Goal: Task Accomplishment & Management: Complete application form

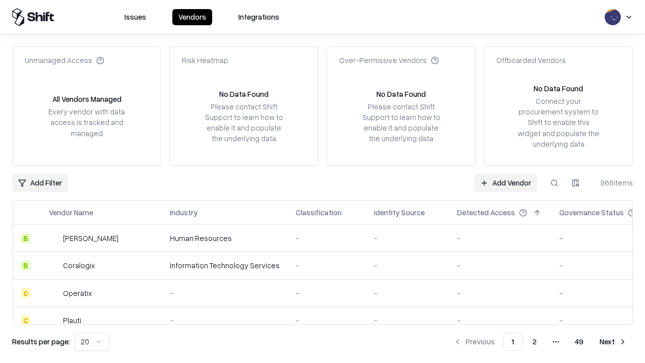
click at [505, 182] on link "Add Vendor" at bounding box center [505, 183] width 63 height 18
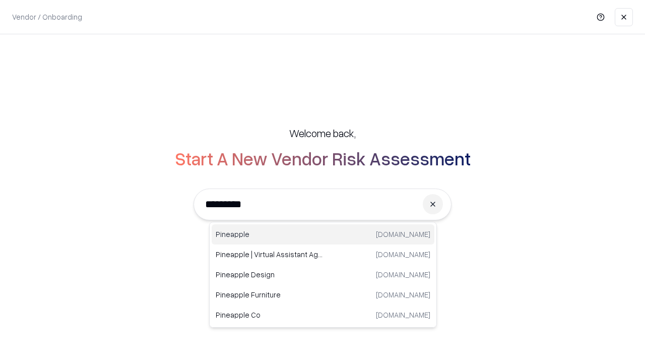
click at [323, 234] on div "Pineapple pineappleenergy.com" at bounding box center [323, 234] width 223 height 20
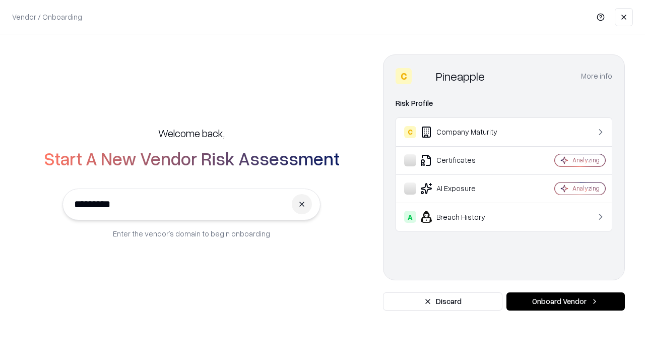
type input "*********"
click at [565, 301] on button "Onboard Vendor" at bounding box center [565, 301] width 118 height 18
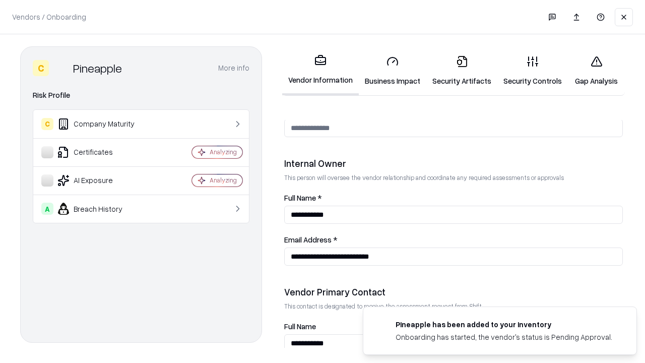
scroll to position [522, 0]
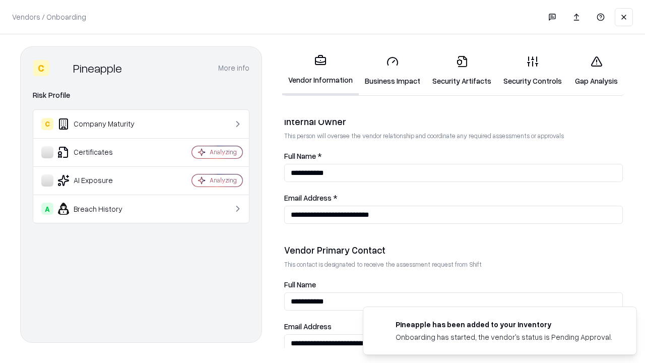
click at [393, 71] on link "Business Impact" at bounding box center [393, 70] width 68 height 47
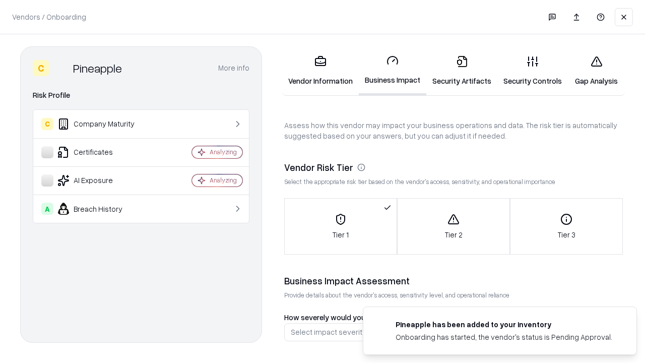
click at [462, 71] on link "Security Artifacts" at bounding box center [461, 70] width 71 height 47
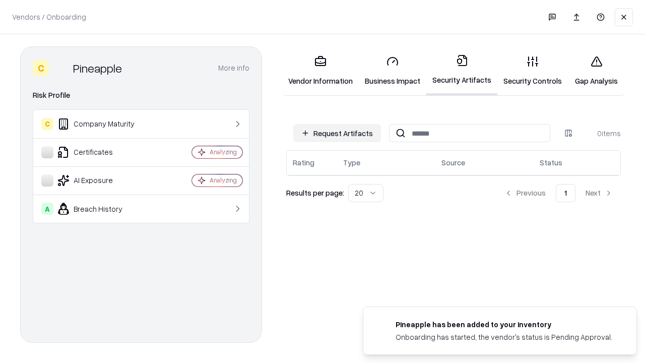
click at [337, 133] on button "Request Artifacts" at bounding box center [337, 133] width 88 height 18
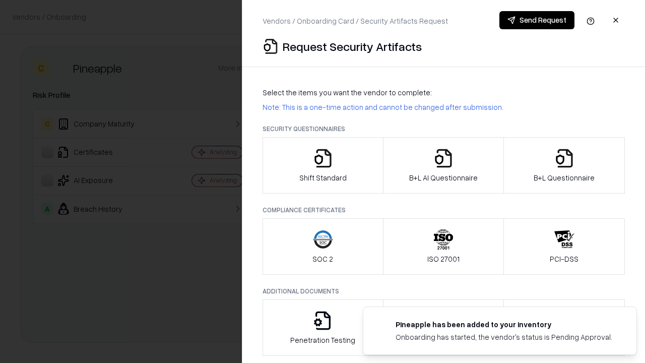
click at [322, 165] on icon "button" at bounding box center [323, 158] width 20 height 20
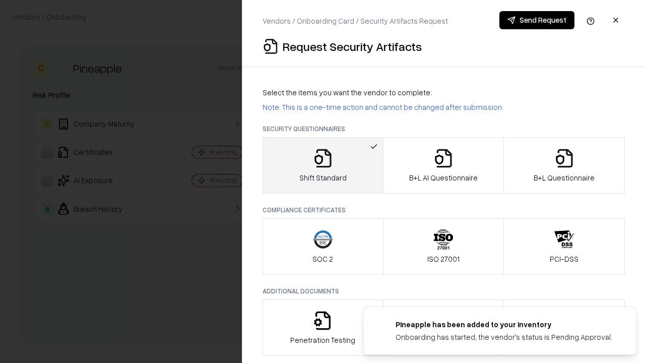
click at [537, 20] on button "Send Request" at bounding box center [536, 20] width 75 height 18
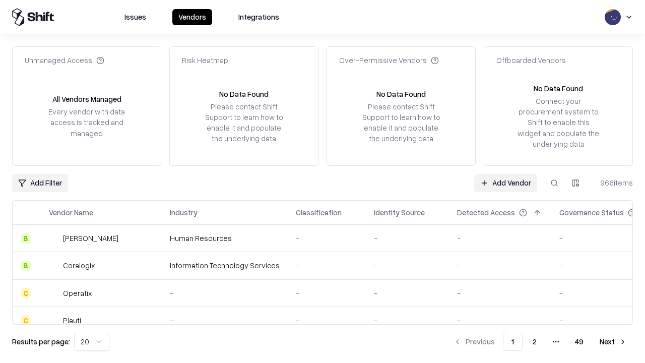
click at [554, 182] on button at bounding box center [554, 183] width 18 height 18
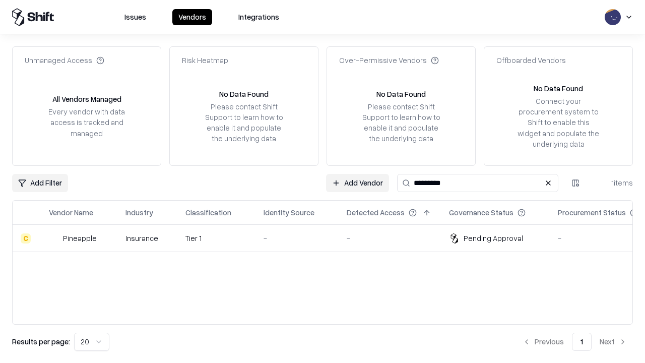
type input "*********"
click at [329, 238] on div "-" at bounding box center [297, 238] width 67 height 11
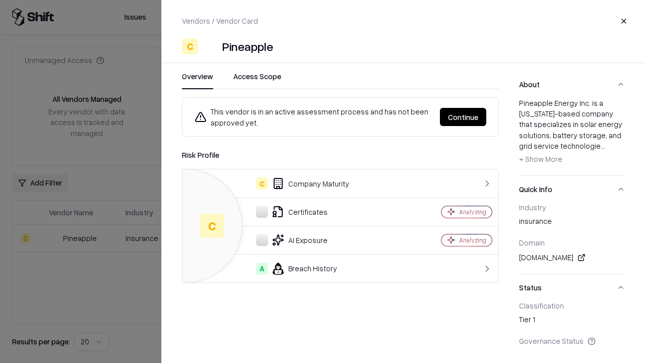
click at [463, 117] on button "Continue" at bounding box center [463, 117] width 46 height 18
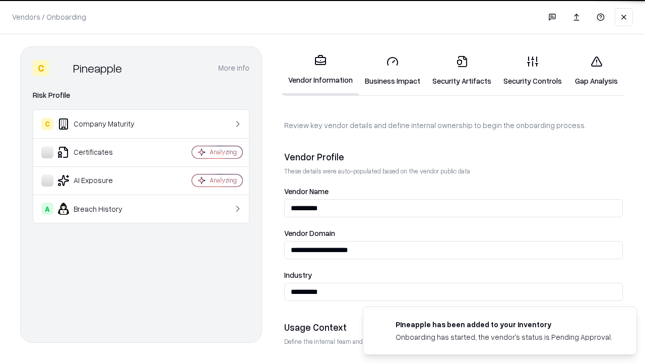
click at [462, 71] on link "Security Artifacts" at bounding box center [461, 70] width 71 height 47
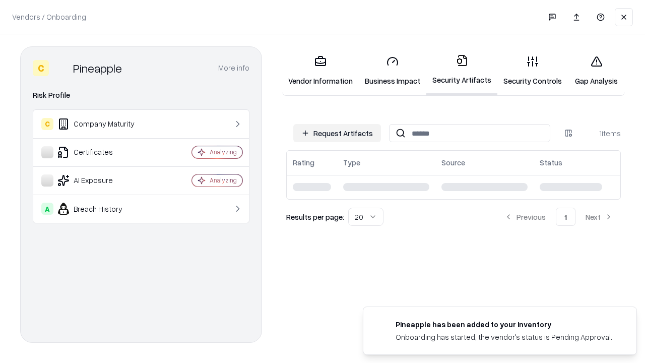
click at [533, 71] on link "Security Controls" at bounding box center [532, 70] width 71 height 47
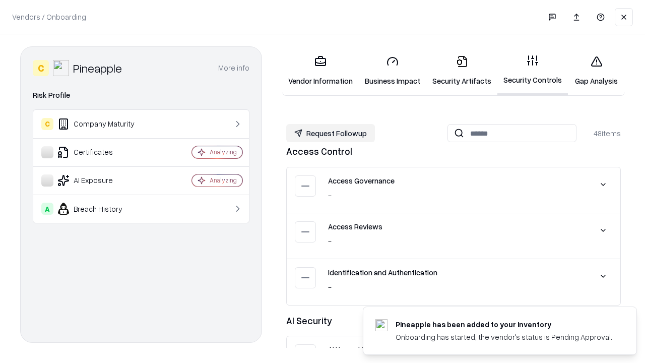
click at [331, 133] on button "Request Followup" at bounding box center [330, 133] width 89 height 18
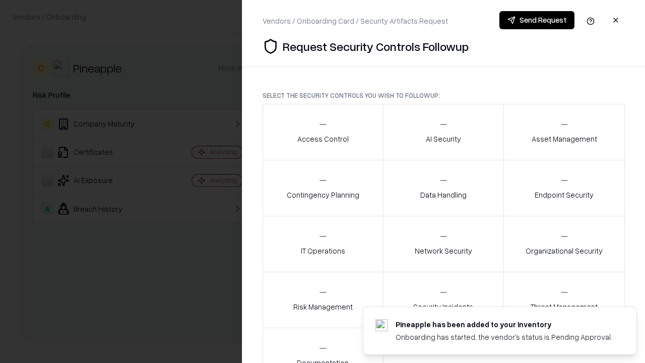
click at [322, 132] on div "Access Control" at bounding box center [322, 131] width 51 height 25
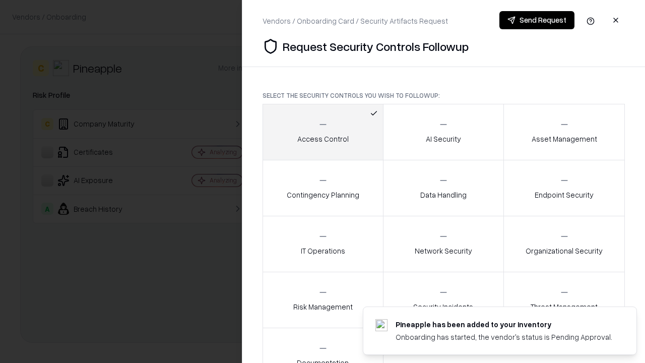
click at [537, 20] on button "Send Request" at bounding box center [536, 20] width 75 height 18
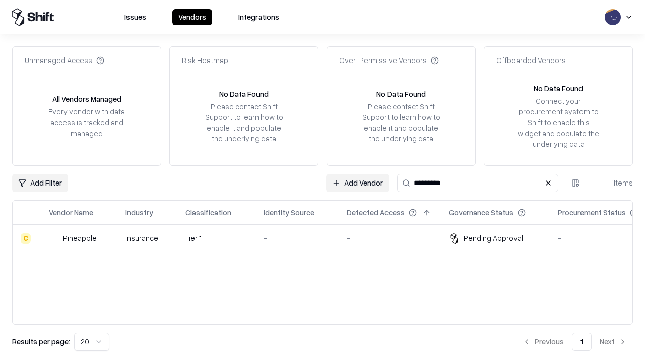
type input "*********"
click at [329, 238] on div "-" at bounding box center [297, 238] width 67 height 11
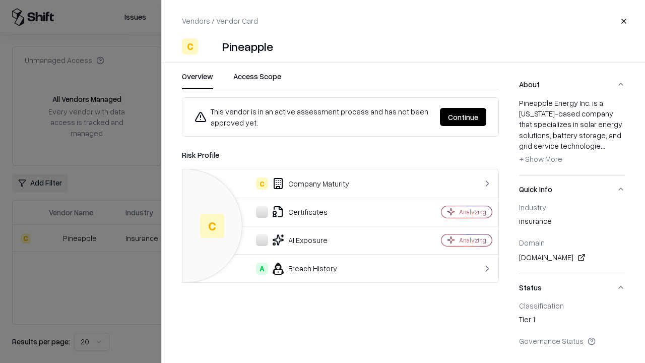
click at [463, 117] on button "Continue" at bounding box center [463, 117] width 46 height 18
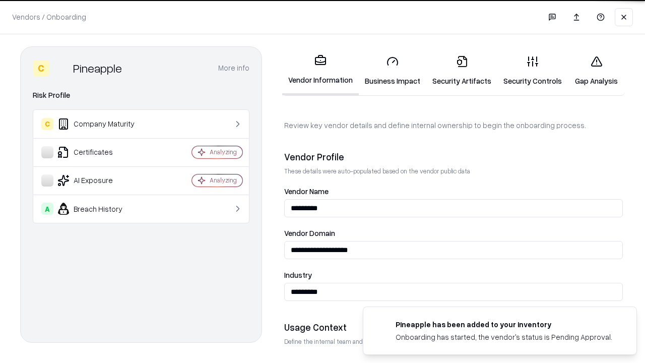
click at [596, 71] on link "Gap Analysis" at bounding box center [596, 70] width 57 height 47
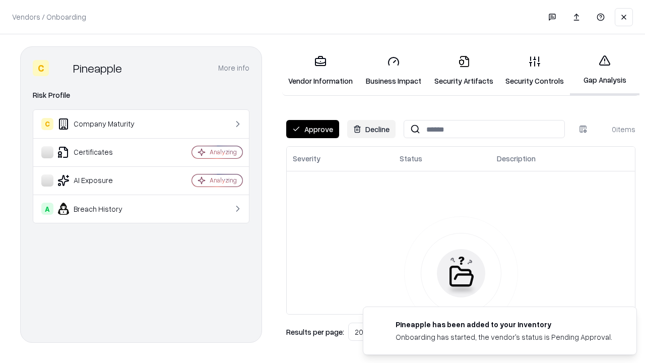
click at [312, 129] on button "Approve" at bounding box center [312, 129] width 53 height 18
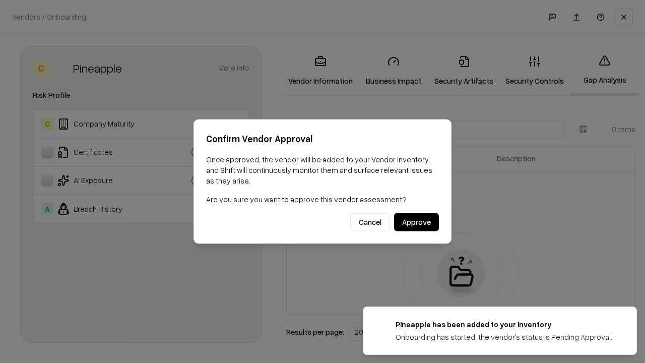
click at [416, 222] on button "Approve" at bounding box center [416, 222] width 45 height 18
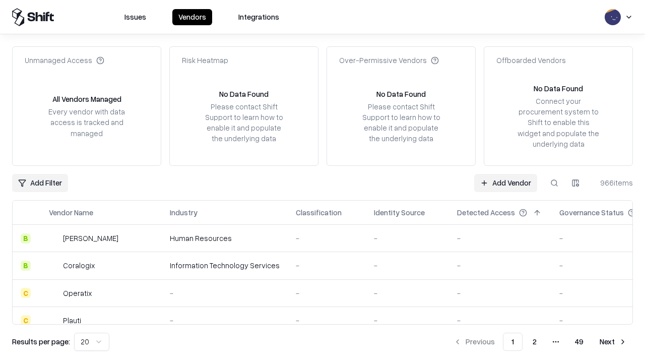
type input "*********"
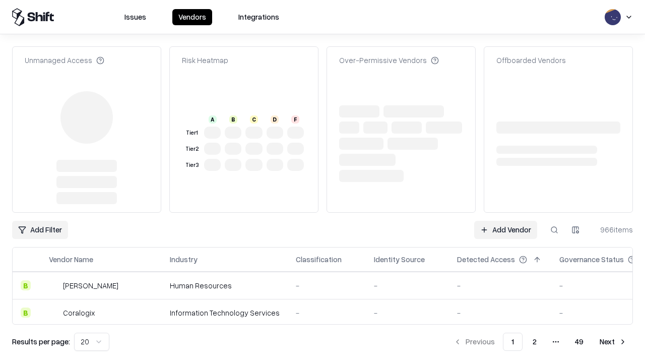
click at [505, 221] on link "Add Vendor" at bounding box center [505, 230] width 63 height 18
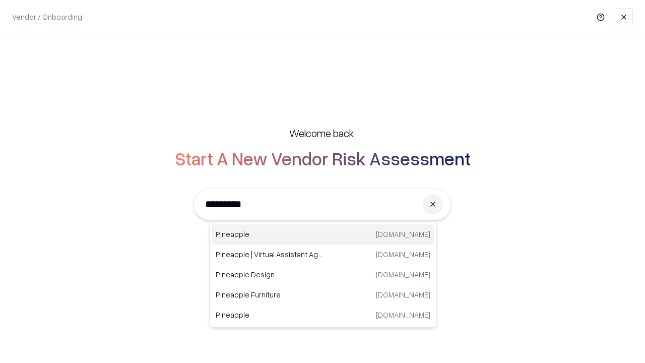
click at [323, 234] on div "Pineapple pineappleenergy.com" at bounding box center [323, 234] width 223 height 20
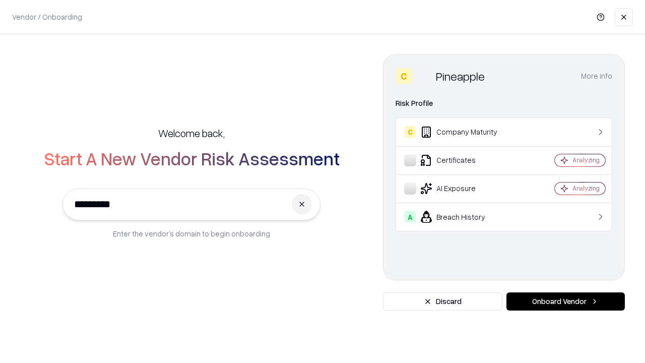
type input "*********"
click at [565, 301] on button "Onboard Vendor" at bounding box center [565, 301] width 118 height 18
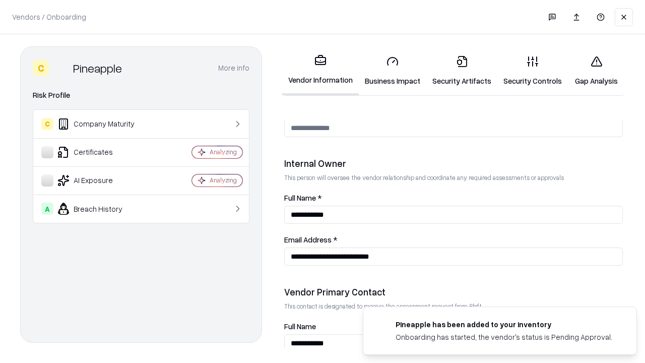
scroll to position [522, 0]
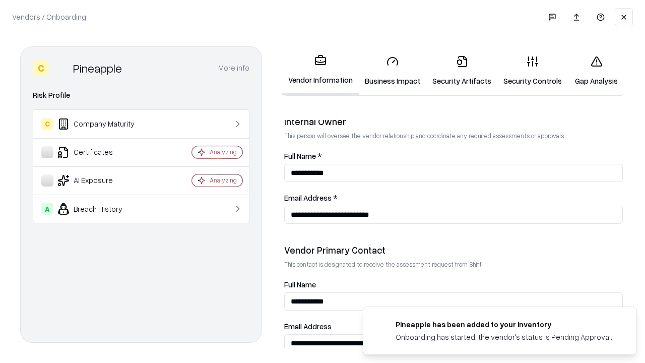
click at [596, 71] on link "Gap Analysis" at bounding box center [596, 70] width 57 height 47
